Goal: Navigation & Orientation: Find specific page/section

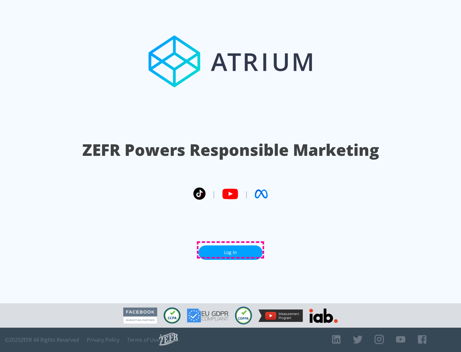
click at [231, 250] on link "Log In" at bounding box center [231, 253] width 64 height 14
